Goal: Submit feedback/report problem

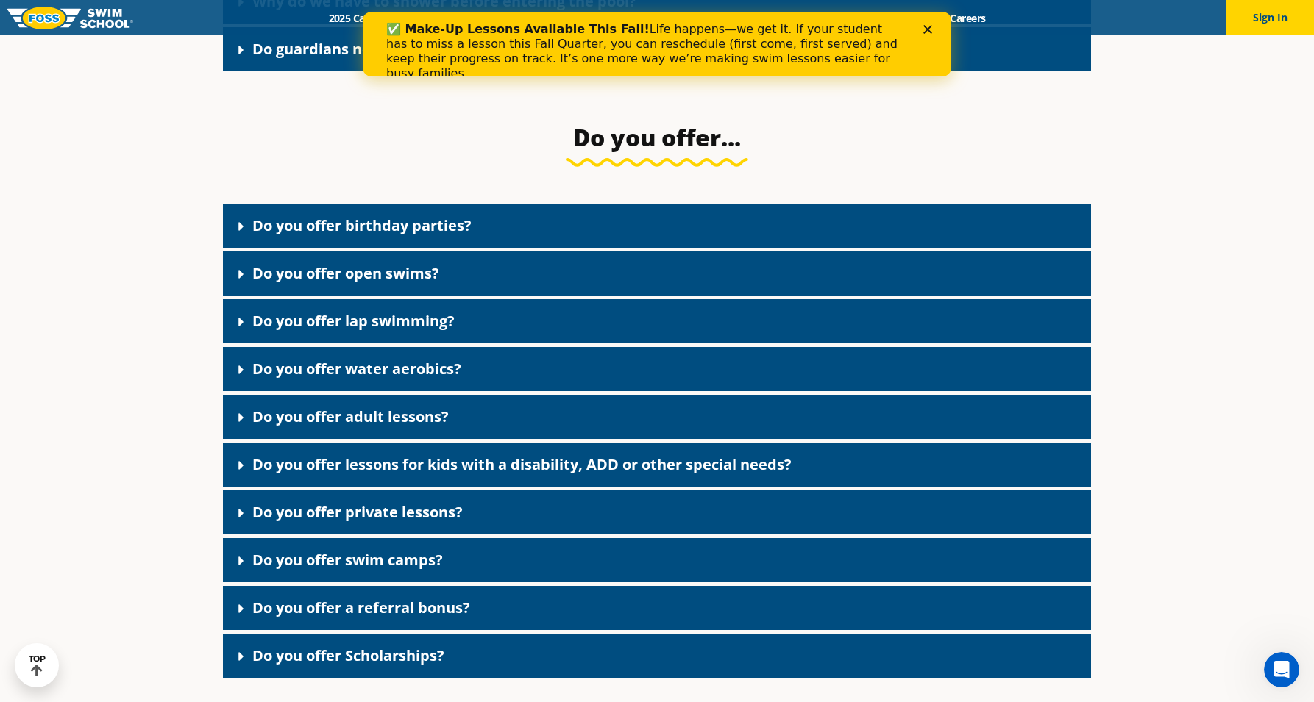
scroll to position [2599, 0]
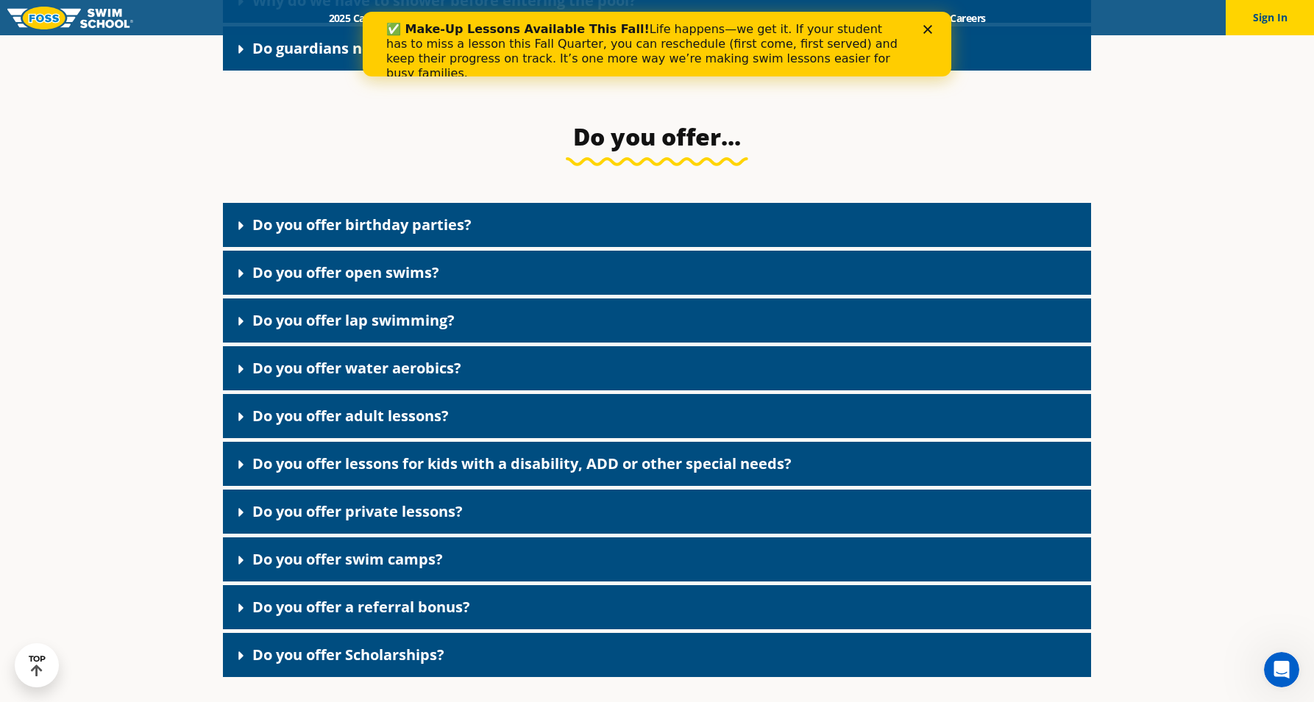
click at [68, 14] on img at bounding box center [70, 18] width 126 height 23
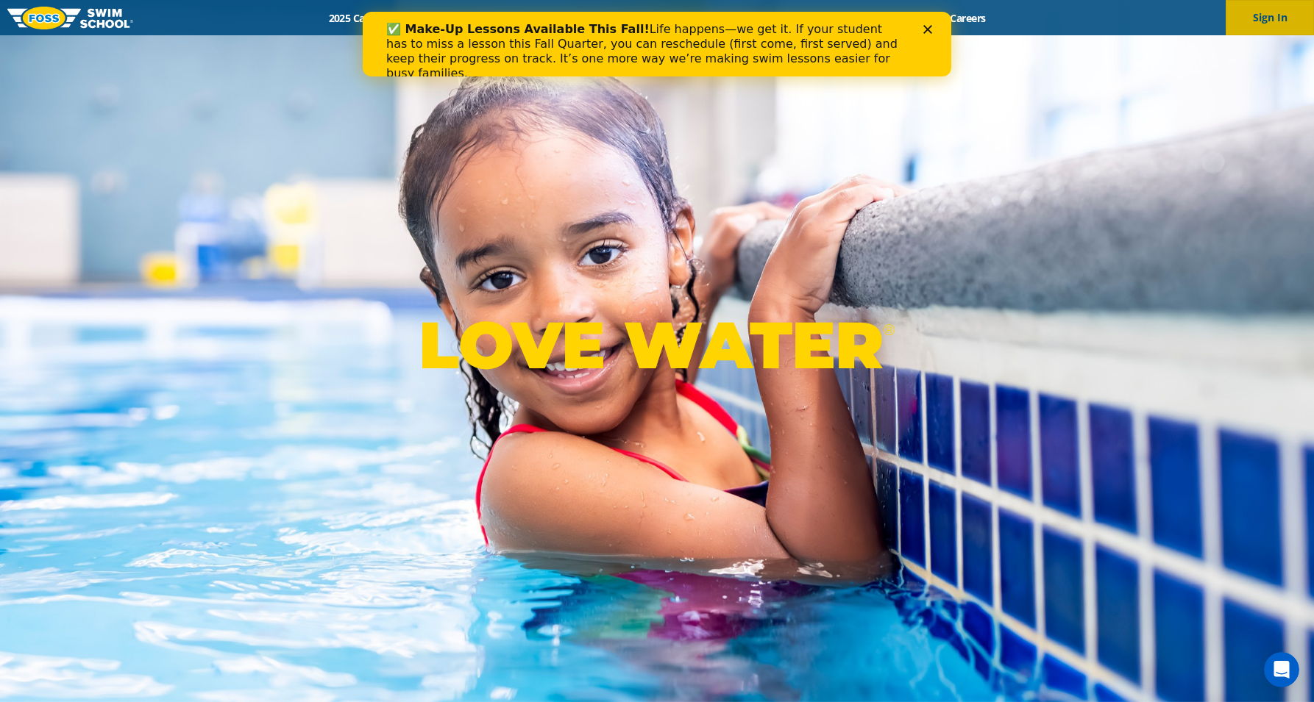
click at [1261, 16] on button "Sign In" at bounding box center [1269, 17] width 88 height 35
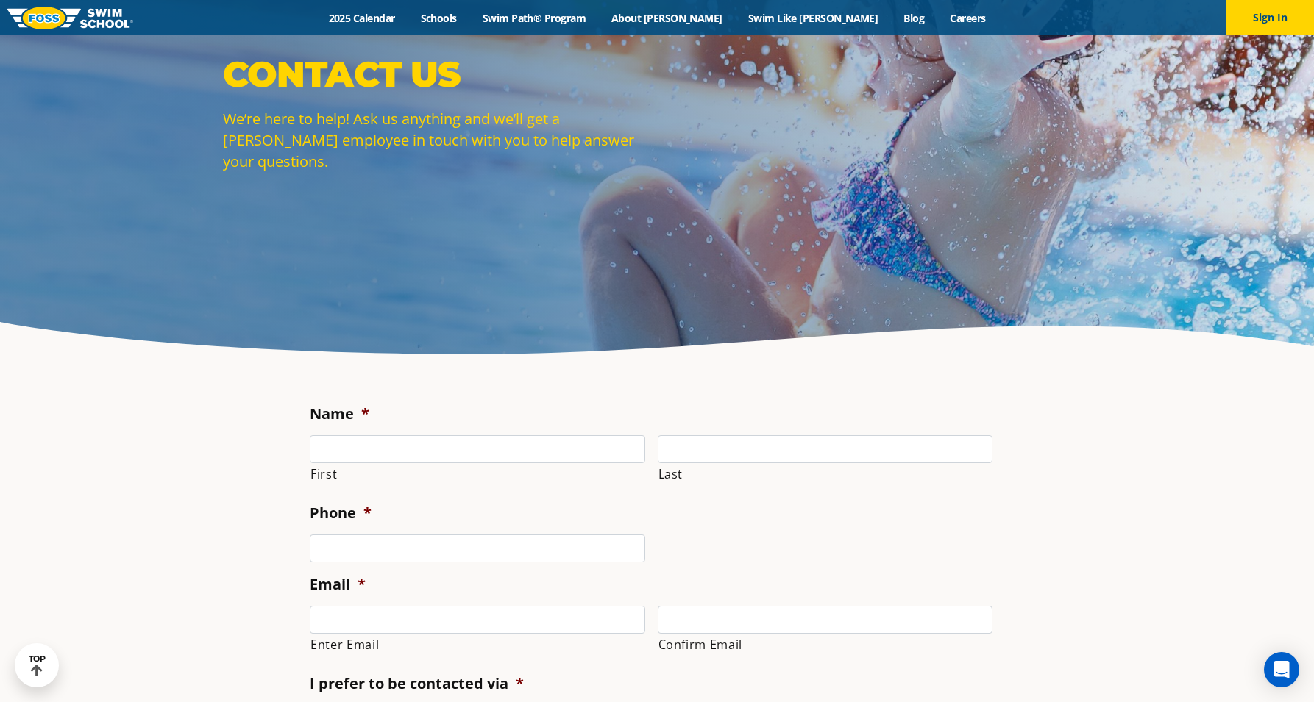
scroll to position [121, 0]
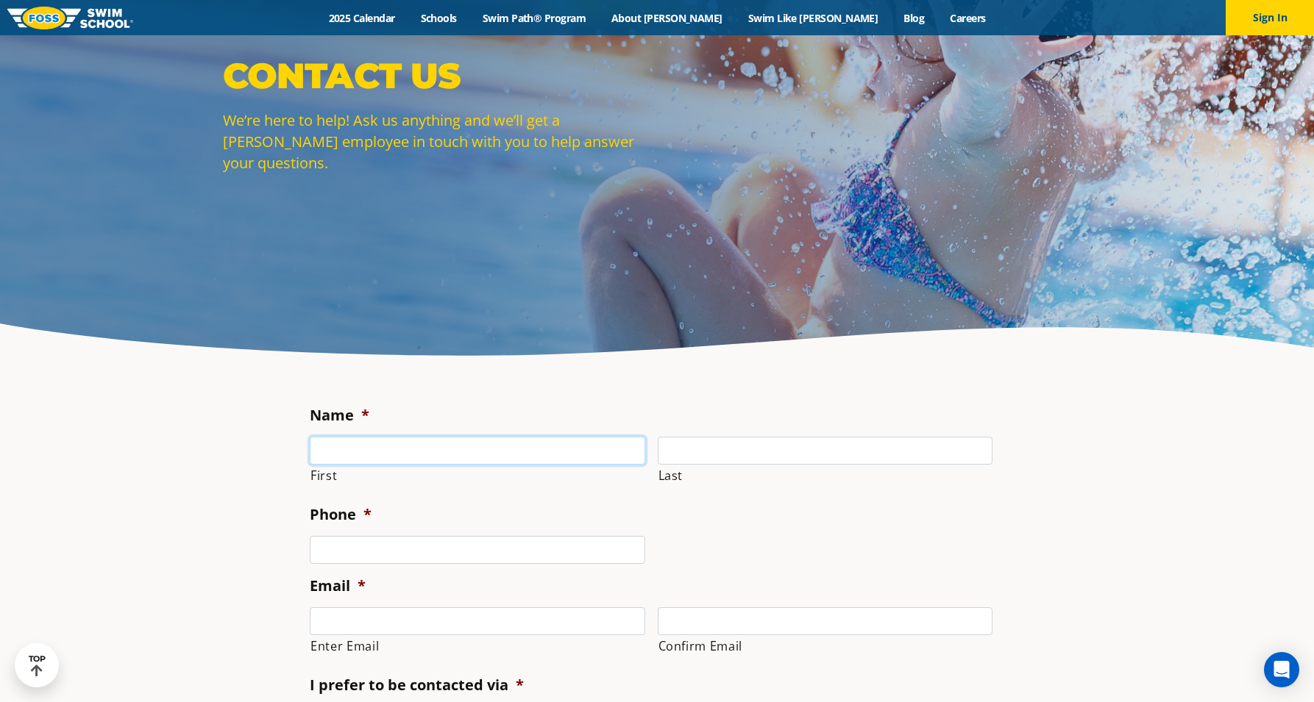
type input "[PERSON_NAME]"
type input "(___) ___-____"
type input "[PHONE_NUMBER]"
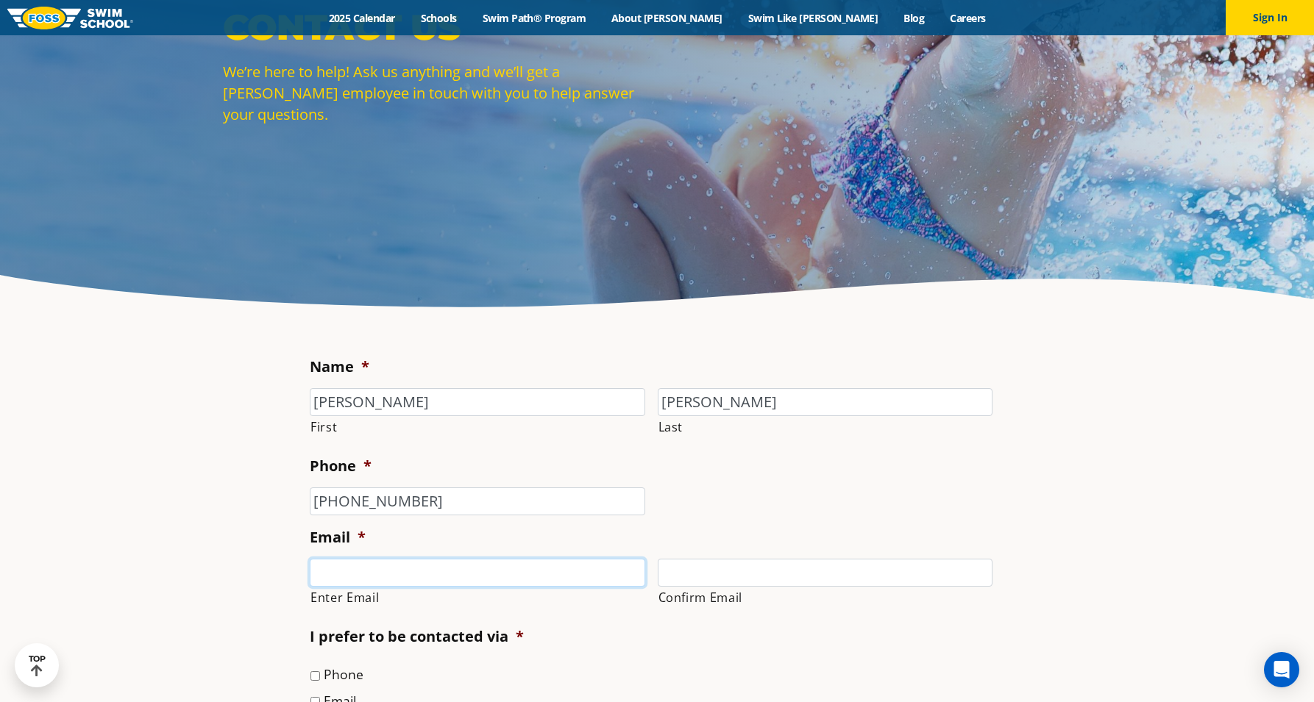
scroll to position [270, 0]
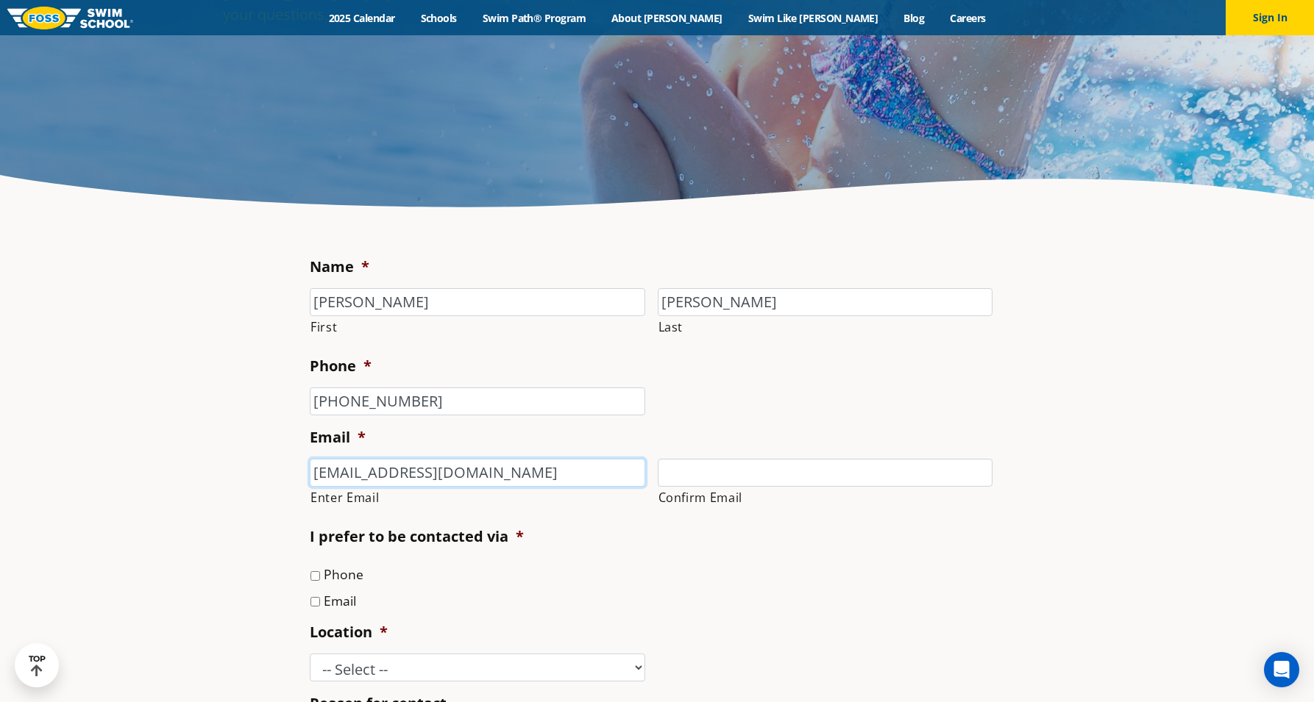
type input "[EMAIL_ADDRESS][DOMAIN_NAME]"
click at [502, 536] on label "I prefer to be contacted via *" at bounding box center [417, 536] width 214 height 19
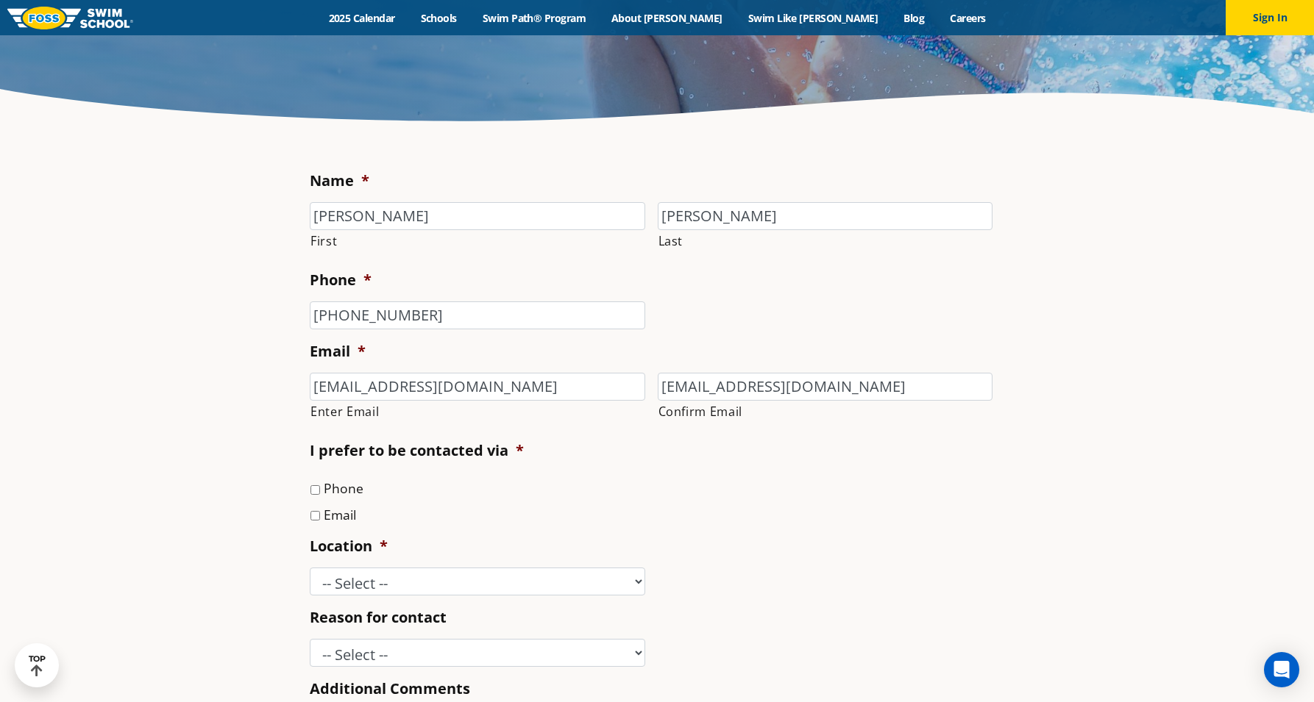
scroll to position [375, 0]
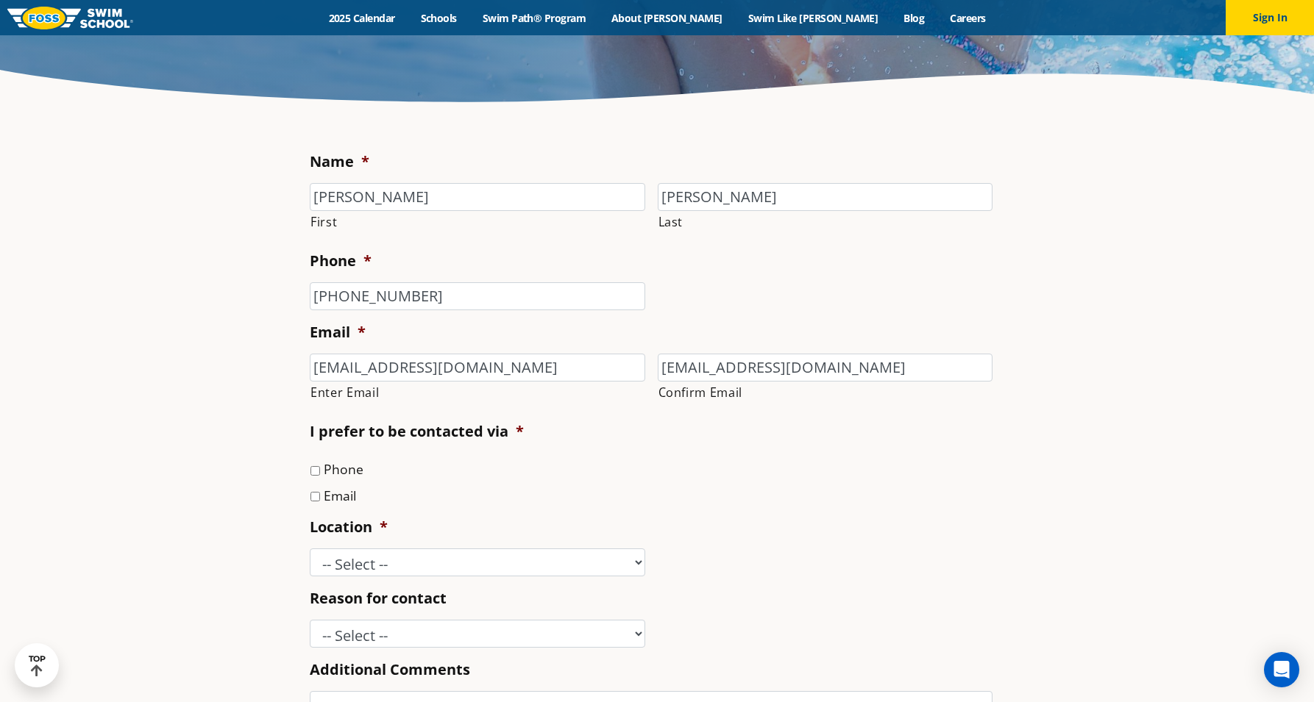
click at [338, 496] on label "Email" at bounding box center [340, 495] width 32 height 19
click at [320, 496] on input "Email" at bounding box center [315, 497] width 10 height 10
checkbox input "true"
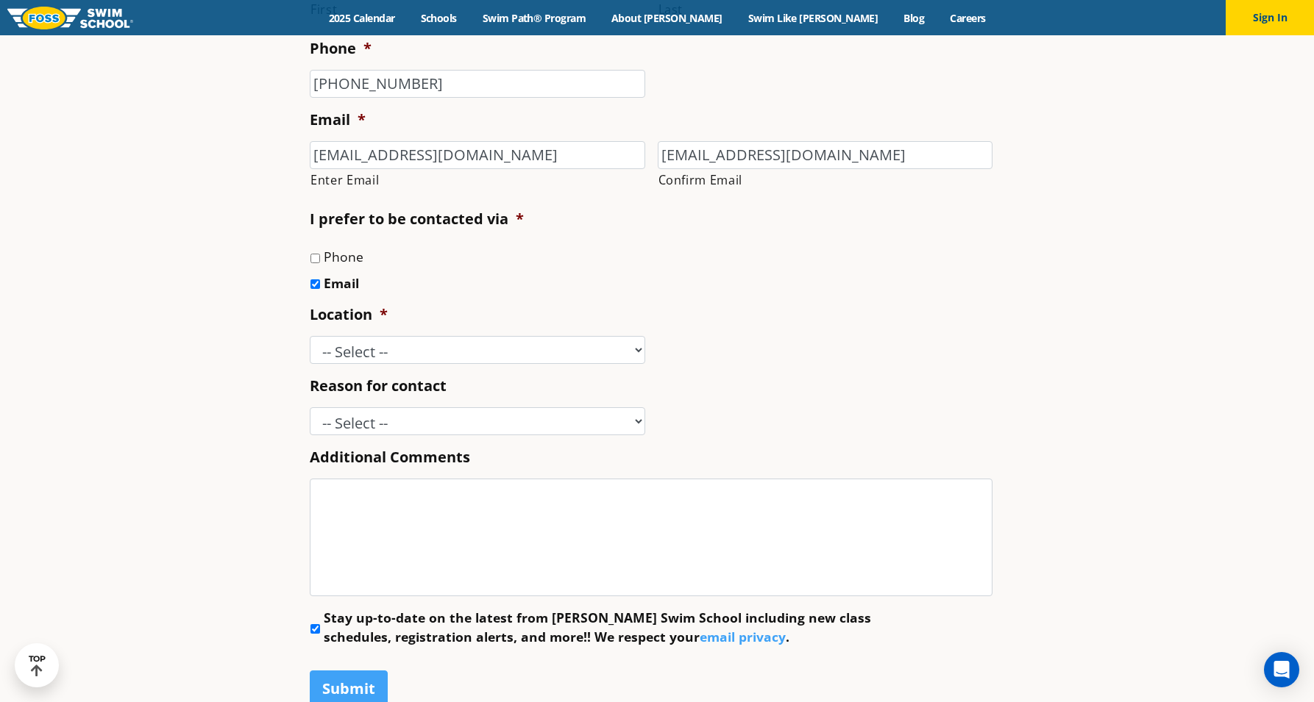
scroll to position [624, 0]
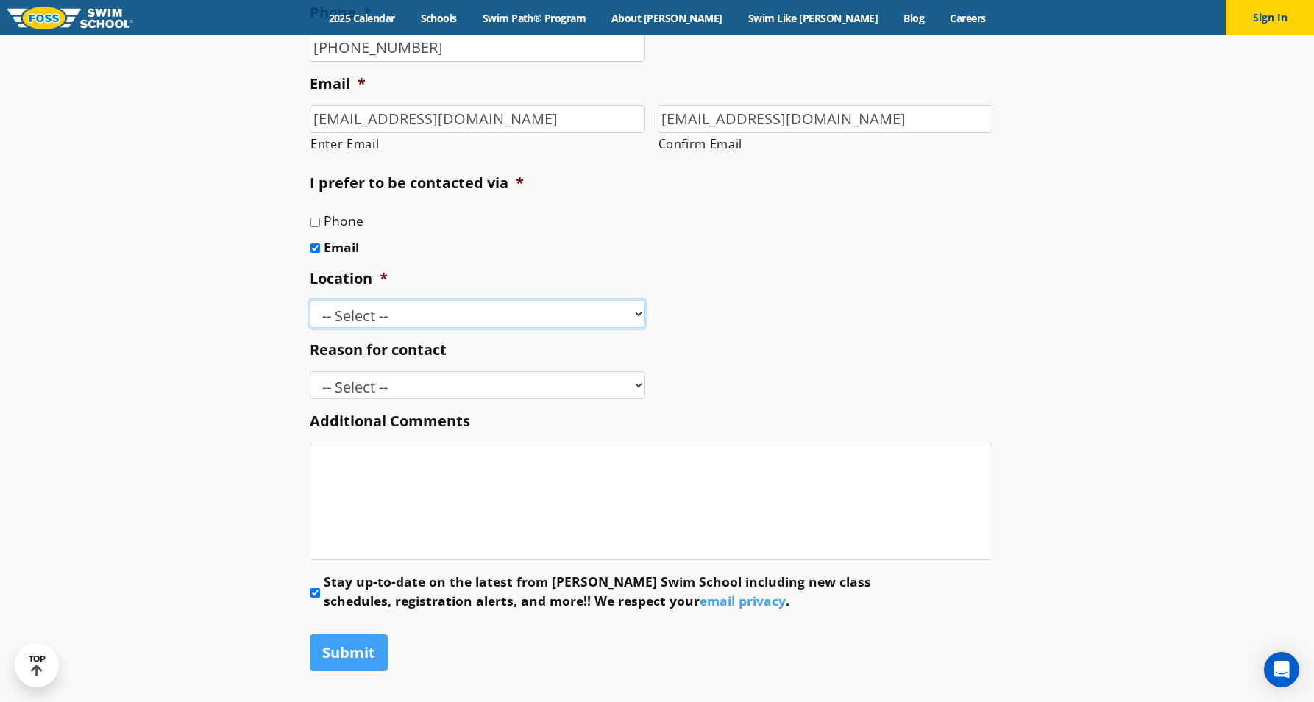
select select "RED"
select select "Concern about an instructor"
click at [513, 485] on textarea "Additional Comments" at bounding box center [651, 502] width 683 height 118
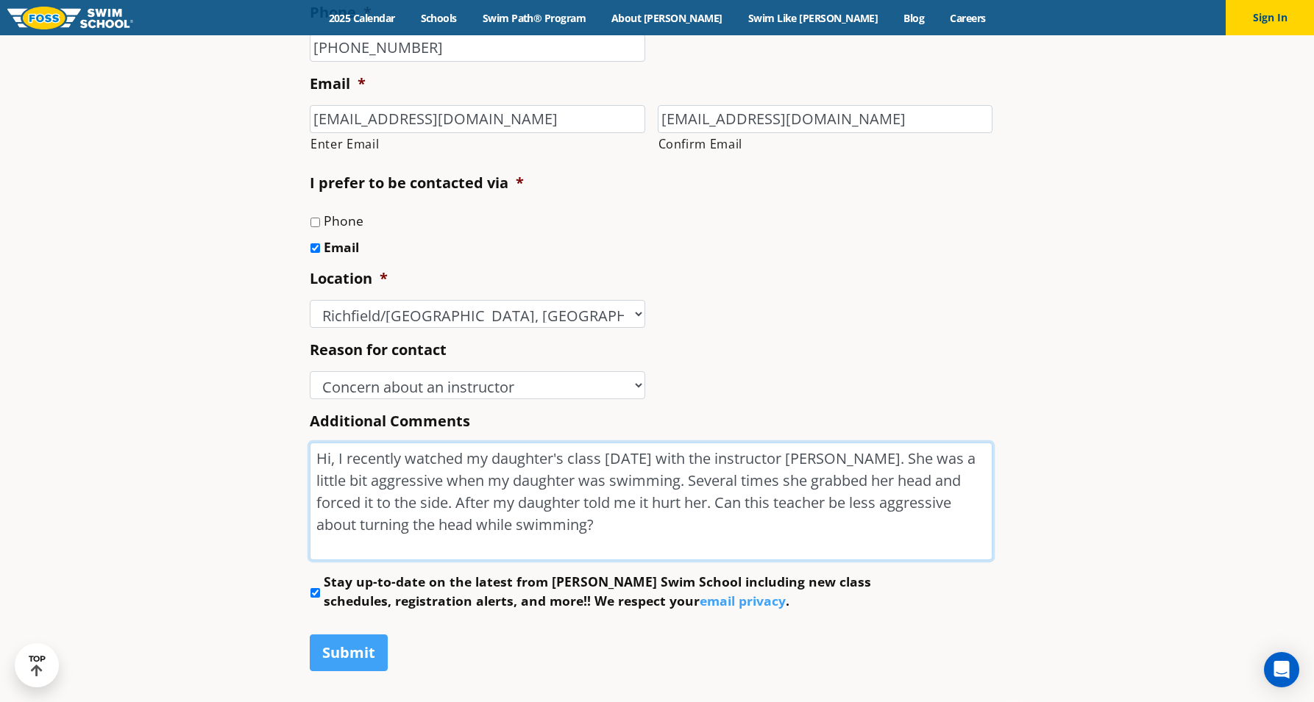
drag, startPoint x: 686, startPoint y: 482, endPoint x: 444, endPoint y: 481, distance: 242.0
click at [444, 481] on textarea "Hi, I recently watched my daughter's class [DATE] with the instructor [PERSON_N…" at bounding box center [651, 502] width 683 height 118
click at [435, 504] on textarea "Hi, I recently watched my daughter's class [DATE] with the instructor [PERSON_N…" at bounding box center [651, 502] width 683 height 118
click at [510, 500] on textarea "Hi, I recently watched my daughter's class [DATE] with the instructor [PERSON_N…" at bounding box center [651, 502] width 683 height 118
drag, startPoint x: 392, startPoint y: 526, endPoint x: 662, endPoint y: 525, distance: 269.9
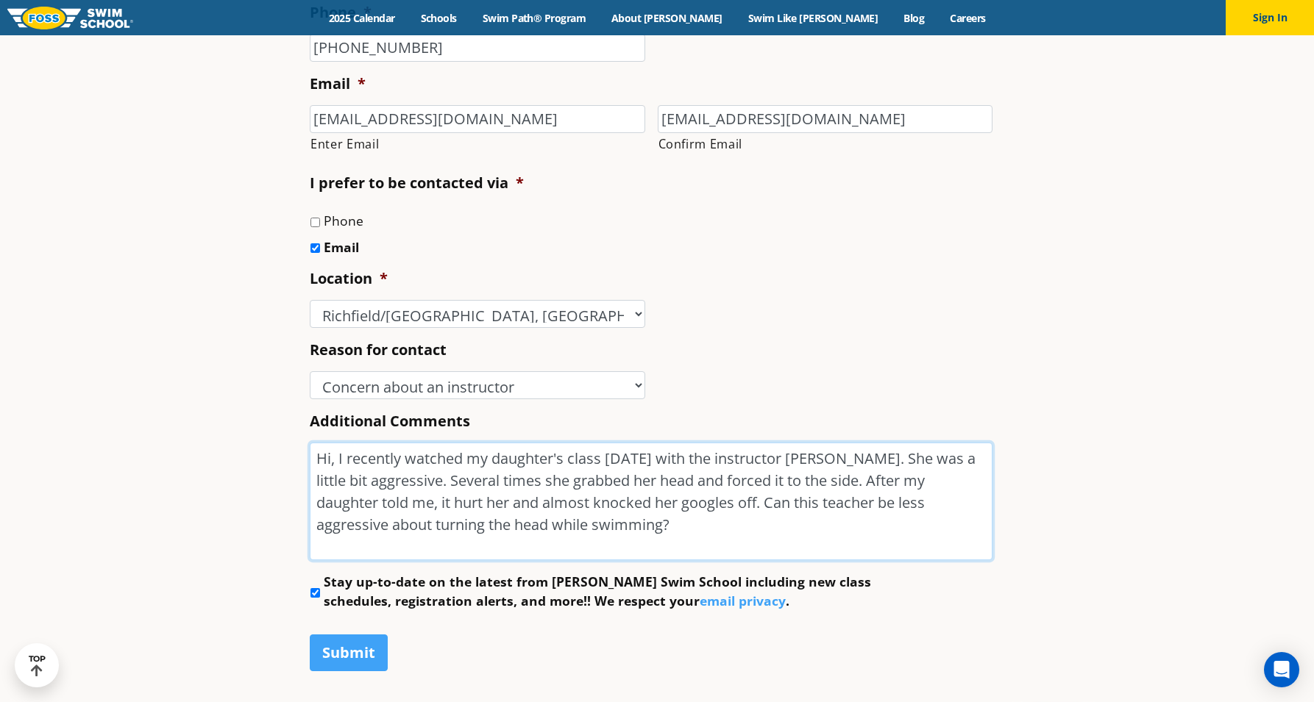
click at [662, 525] on textarea "Hi, I recently watched my daughter's class [DATE] with the instructor [PERSON_N…" at bounding box center [651, 502] width 683 height 118
click at [492, 539] on textarea "Hi, I recently watched my daughter's class [DATE] with the instructor [PERSON_N…" at bounding box center [651, 502] width 683 height 118
drag, startPoint x: 908, startPoint y: 461, endPoint x: 886, endPoint y: 459, distance: 21.4
click at [886, 459] on textarea "Hi, I recently watched my daughter's class [DATE] with the instructor [PERSON_N…" at bounding box center [651, 502] width 683 height 118
click at [681, 480] on textarea "Hi, I recently watched my daughter's class [DATE] with the instructor [PERSON_N…" at bounding box center [651, 502] width 683 height 118
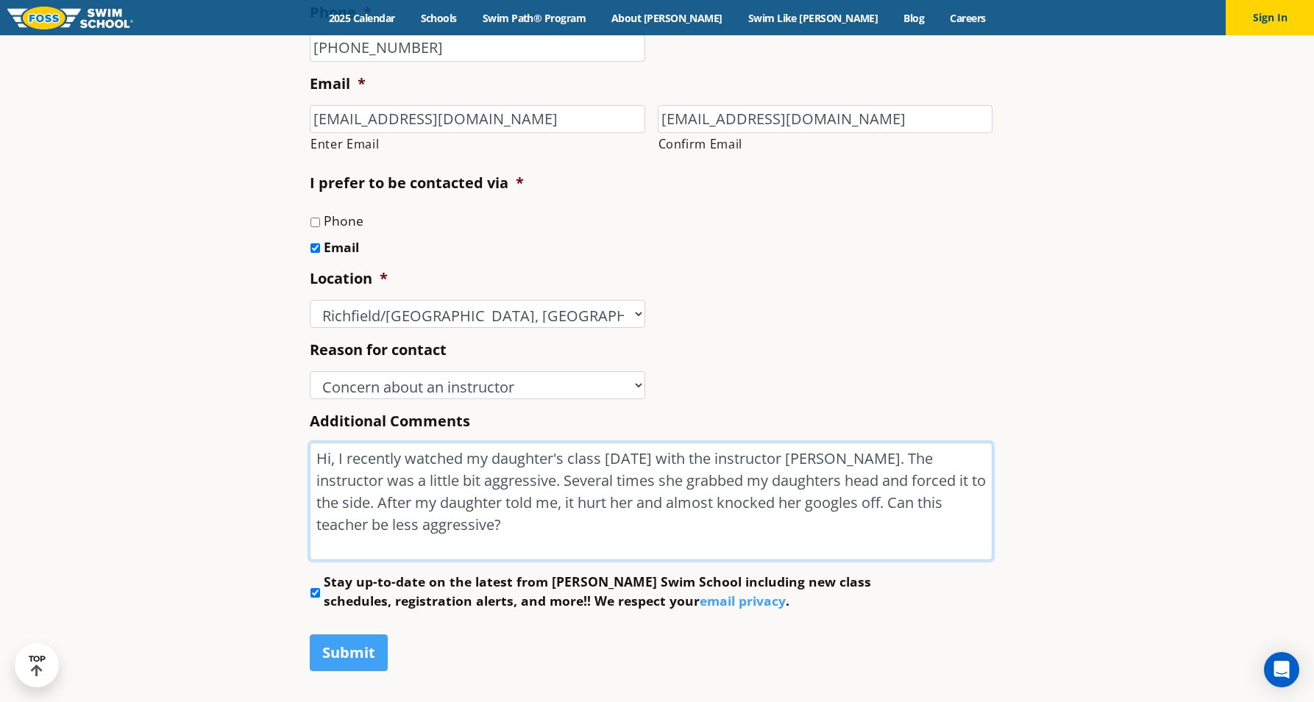
click at [444, 533] on textarea "Hi, I recently watched my daughter's class [DATE] with the instructor [PERSON_N…" at bounding box center [651, 502] width 683 height 118
click at [901, 499] on textarea "Hi, I recently watched my daughter's class [DATE] with the instructor [PERSON_N…" at bounding box center [651, 502] width 683 height 118
type textarea "Hi, I recently watched my daughter's class [DATE] with the instructor [PERSON_N…"
click at [331, 659] on input "Submit" at bounding box center [349, 653] width 78 height 37
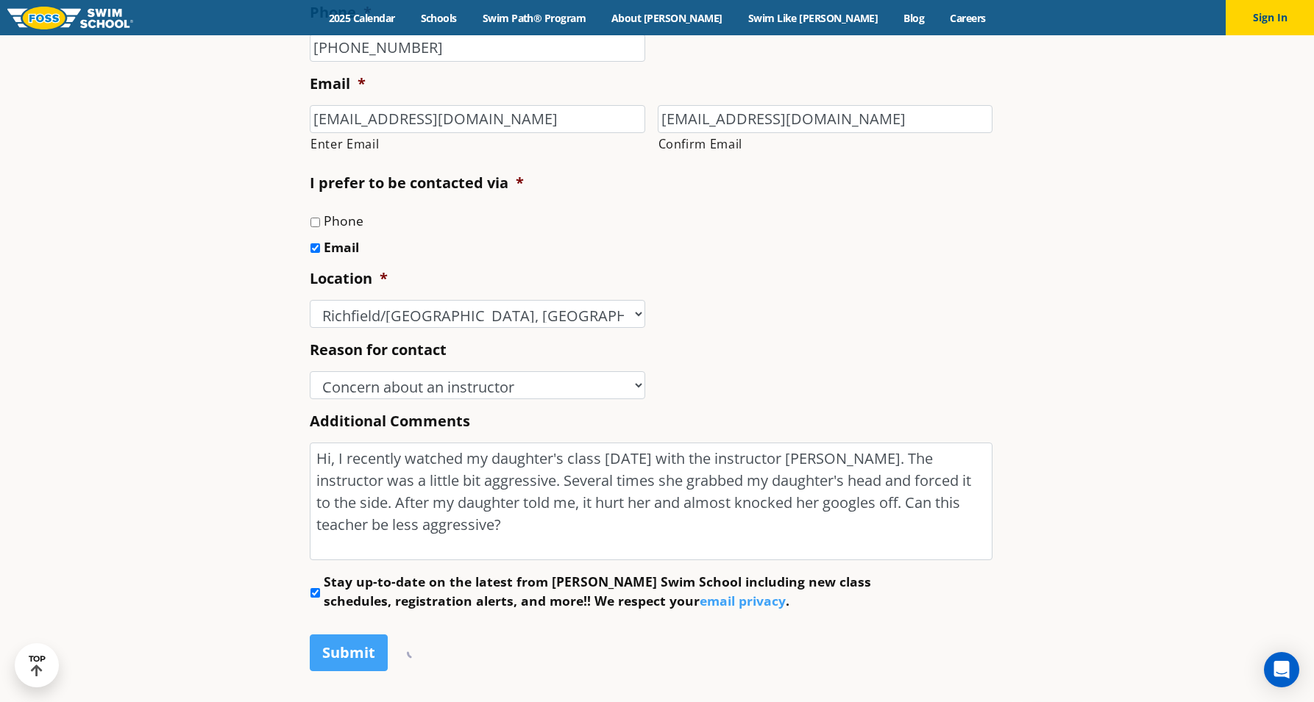
click at [357, 647] on input "Submit" at bounding box center [349, 653] width 78 height 37
click at [357, 649] on input "Submit" at bounding box center [349, 653] width 78 height 37
drag, startPoint x: 432, startPoint y: 528, endPoint x: 305, endPoint y: 459, distance: 144.8
click at [305, 459] on div "Name * [PERSON_NAME] First [PERSON_NAME] Phone * [PHONE_NUMBER] Email * [EMAIL_…" at bounding box center [656, 291] width 709 height 814
click at [315, 593] on input "Stay up-to-date on the latest from [PERSON_NAME] Swim School including new clas…" at bounding box center [315, 593] width 10 height 10
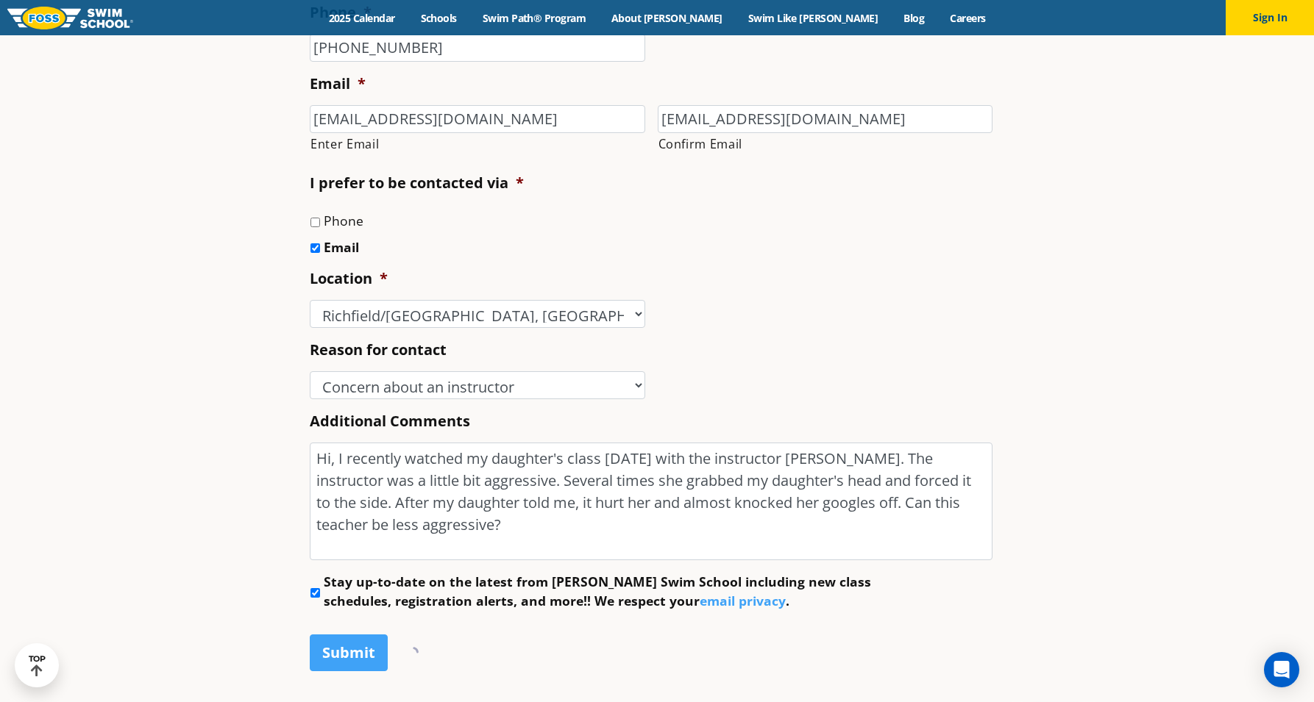
checkbox input "false"
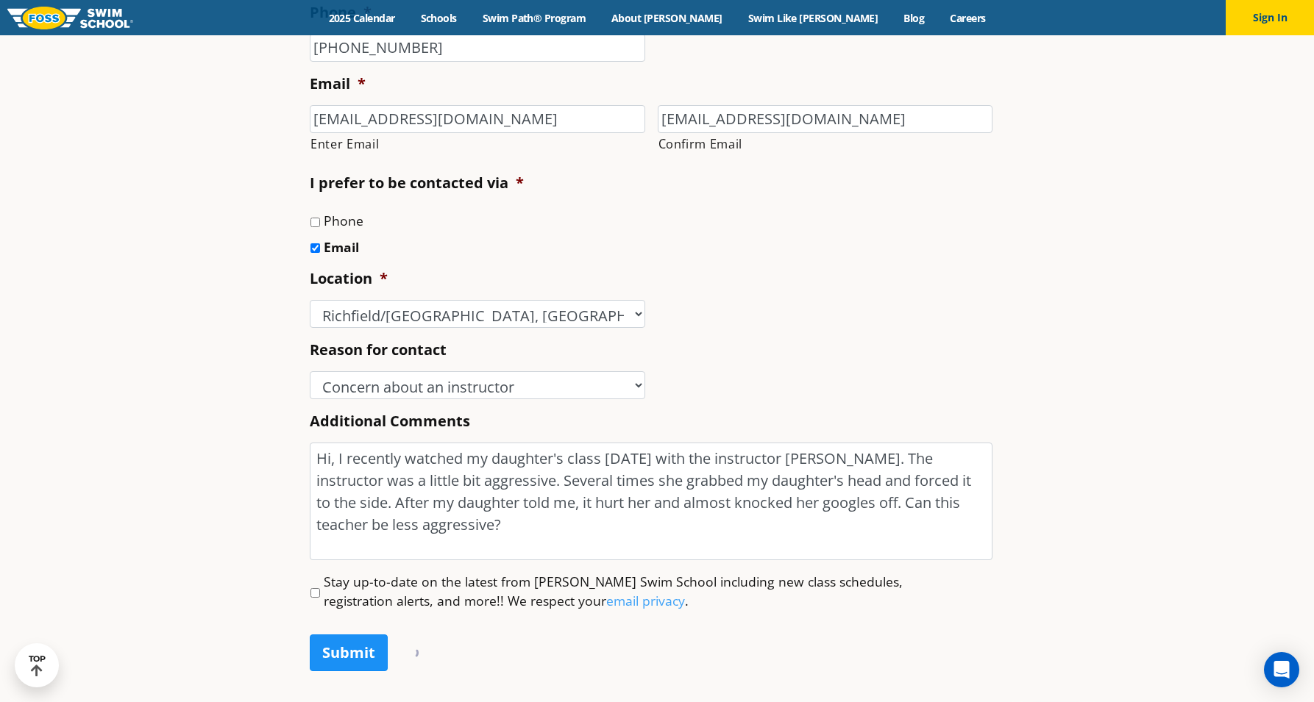
click at [368, 662] on input "Submit" at bounding box center [349, 653] width 78 height 37
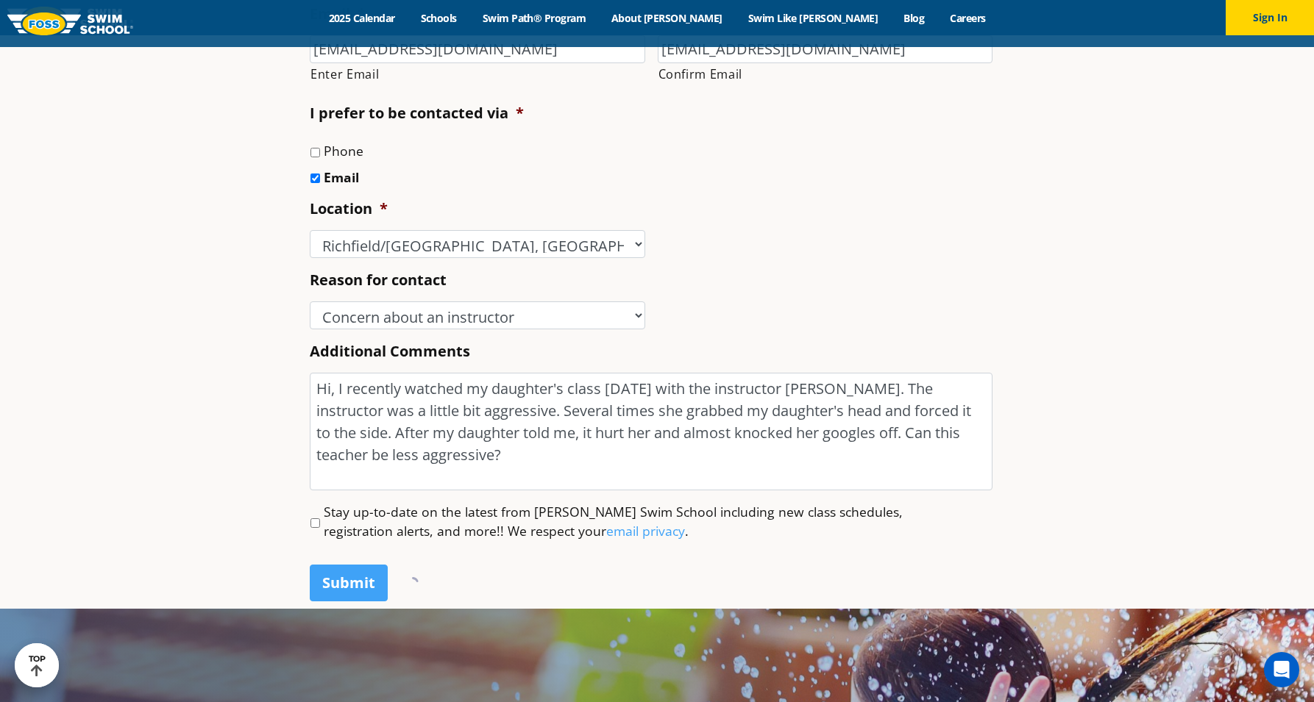
scroll to position [693, 0]
